Goal: Find specific page/section: Find specific page/section

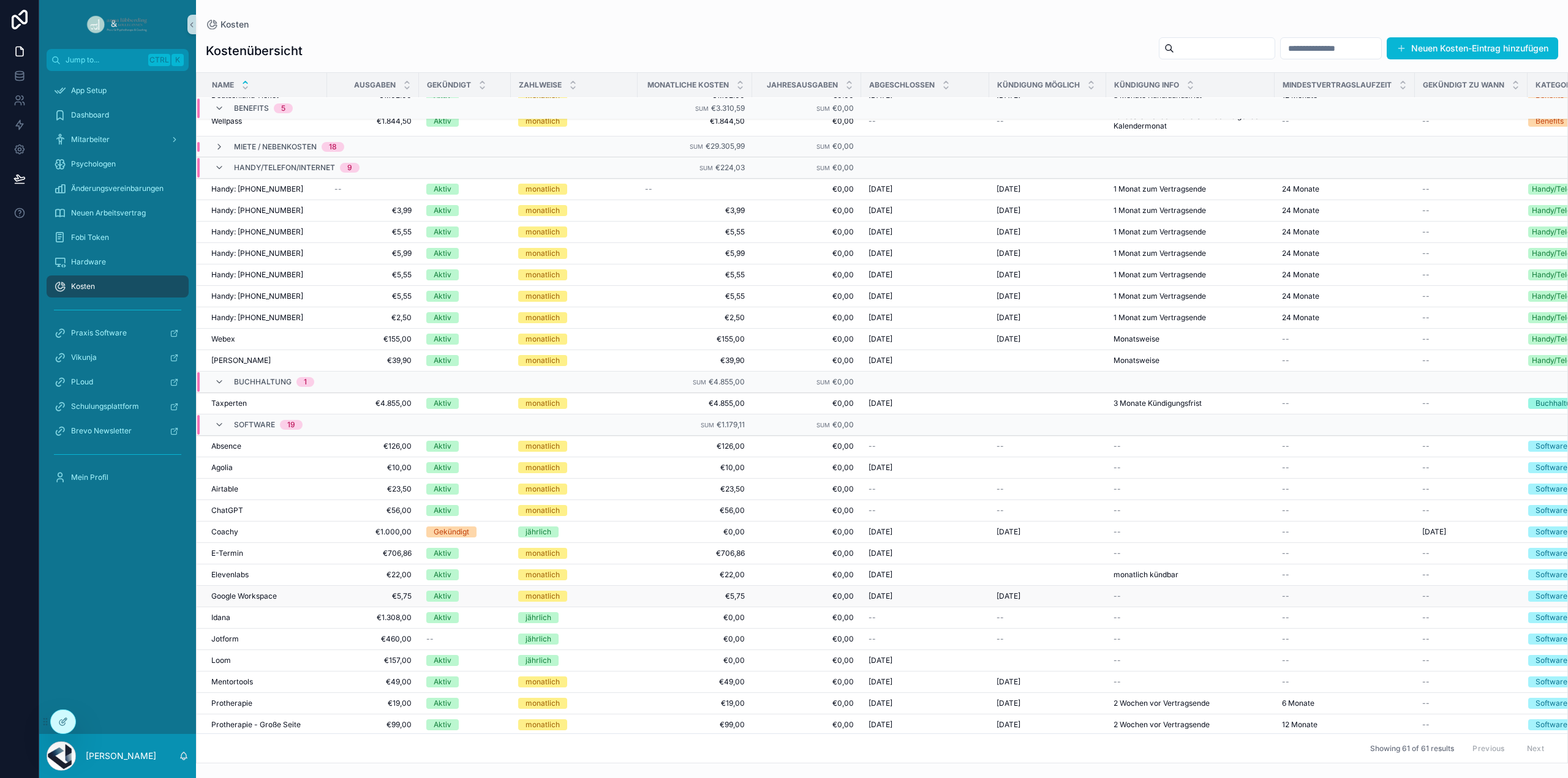
scroll to position [558, 0]
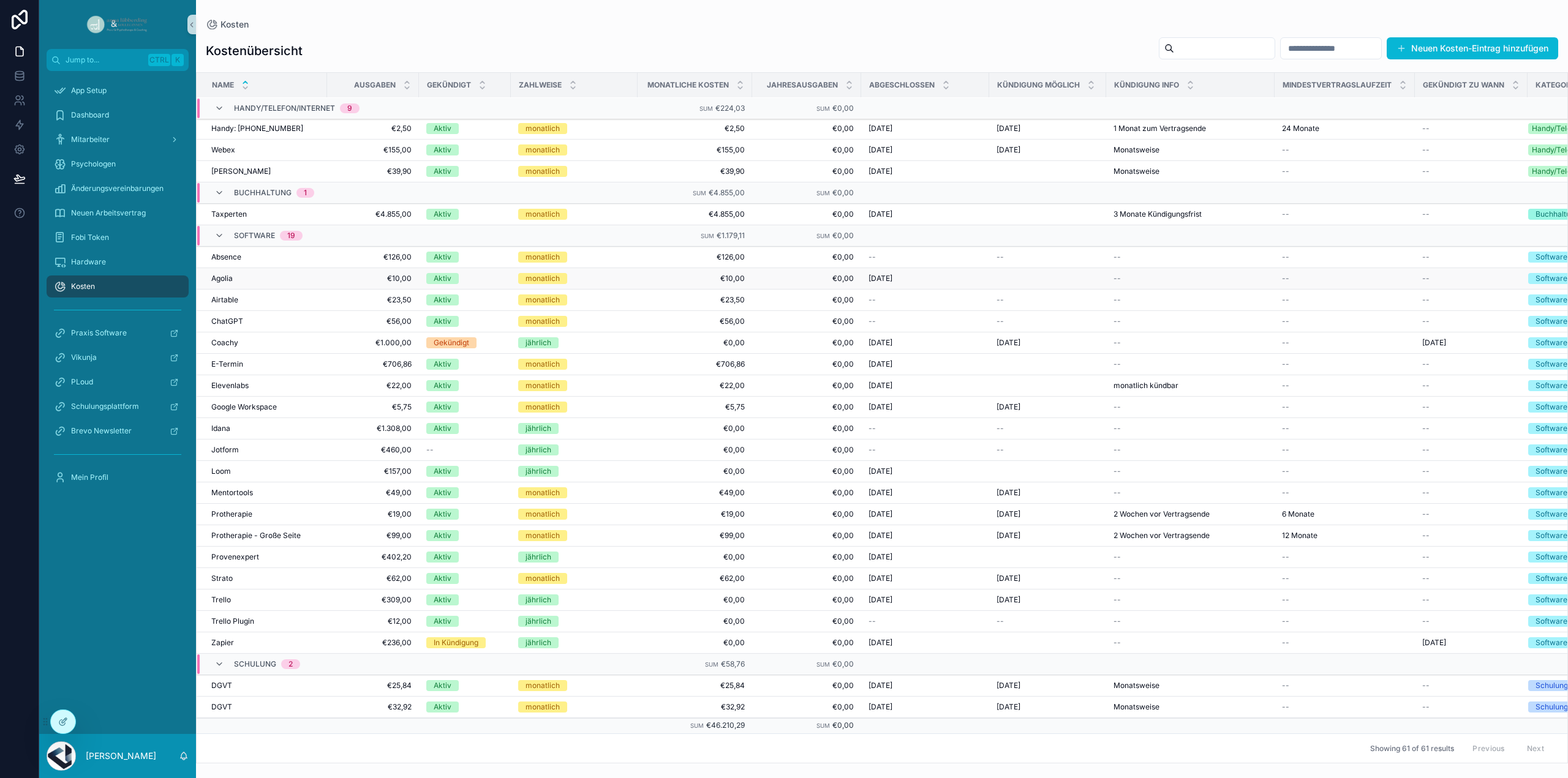
click at [818, 274] on span "€0,00" at bounding box center [807, 278] width 94 height 10
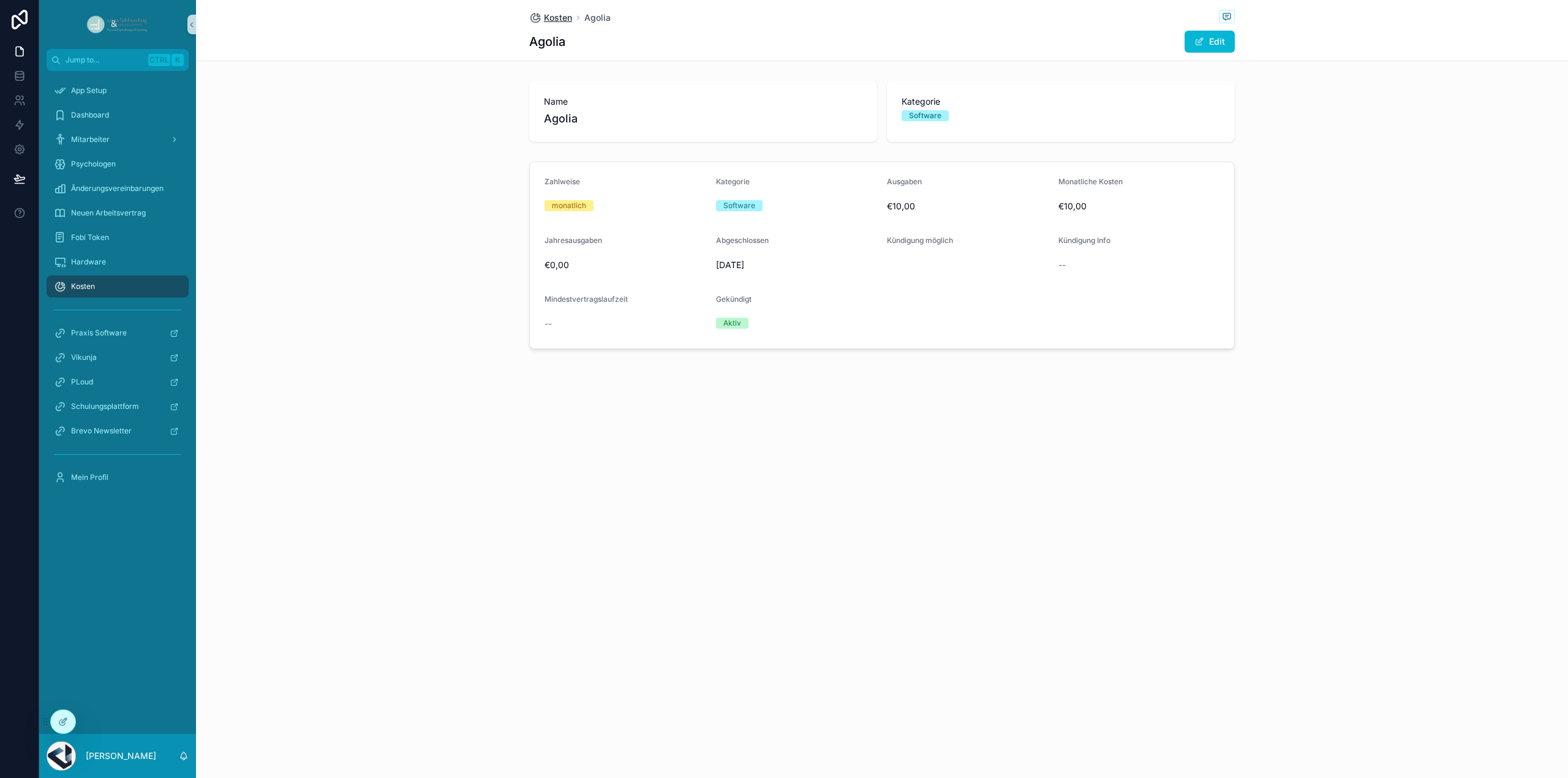
click at [557, 16] on span "Kosten" at bounding box center [558, 17] width 28 height 12
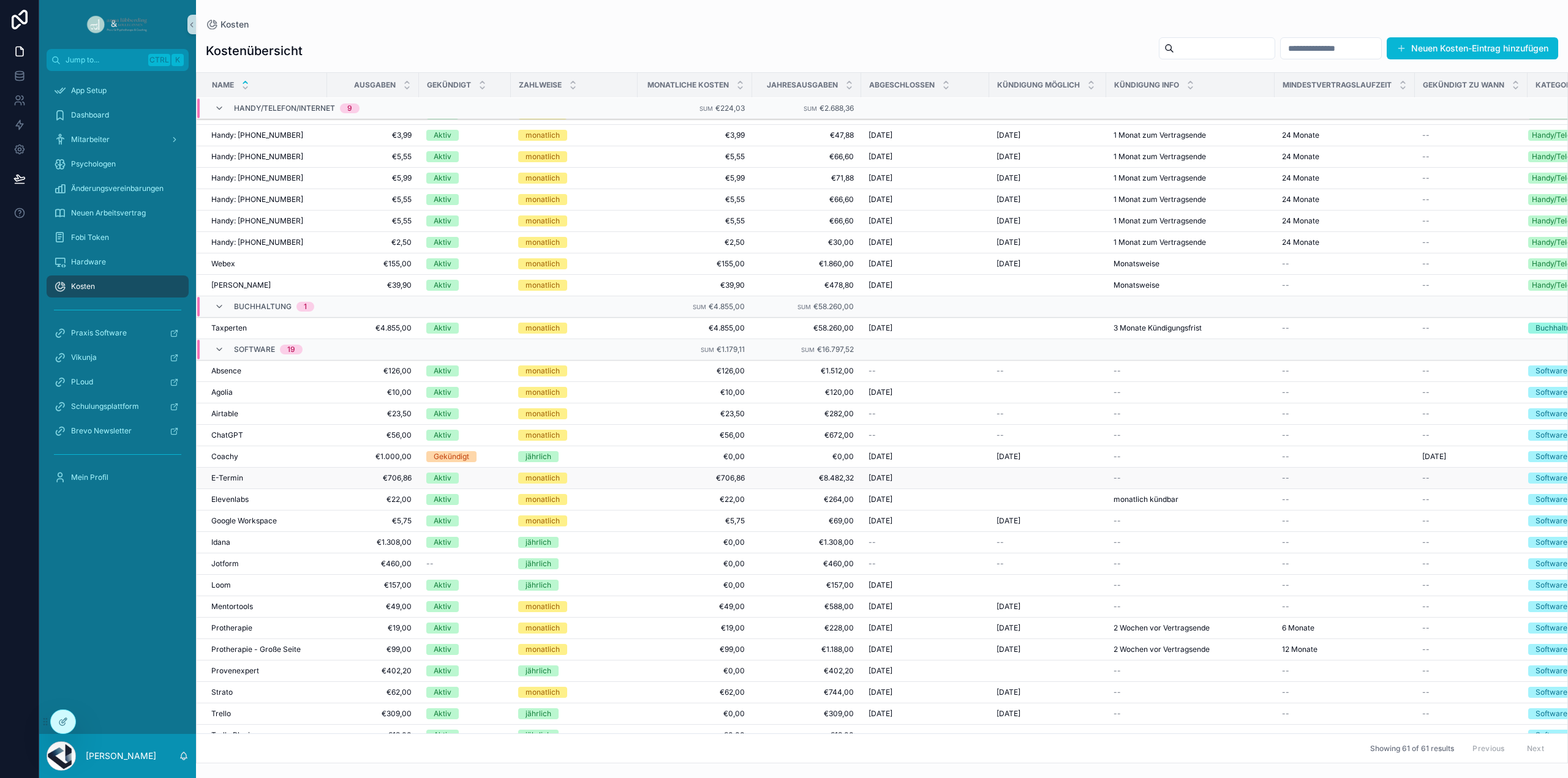
scroll to position [558, 0]
